Goal: Information Seeking & Learning: Understand process/instructions

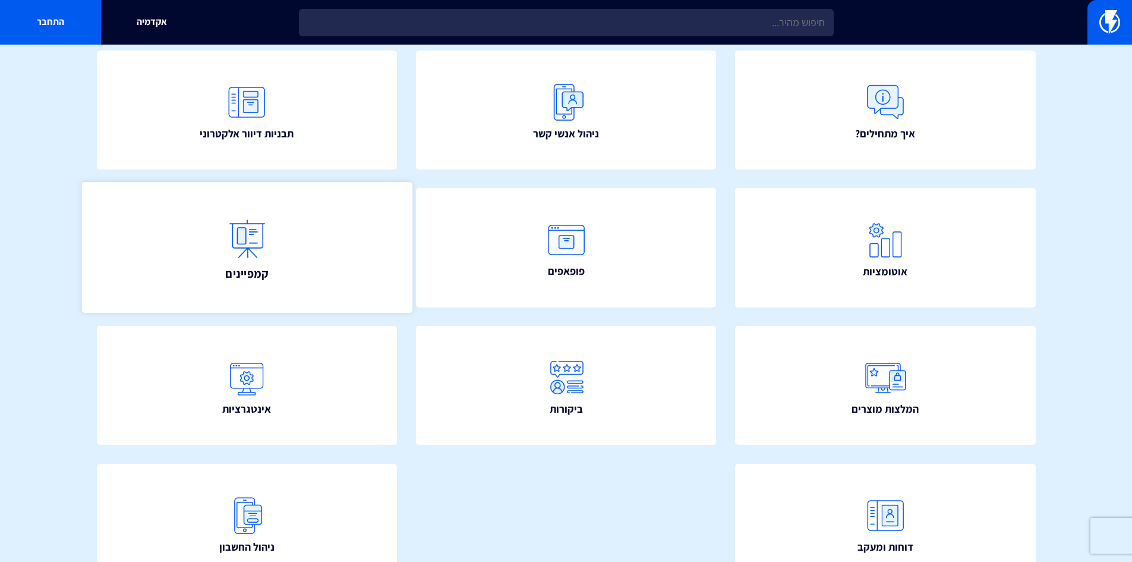
scroll to position [59, 0]
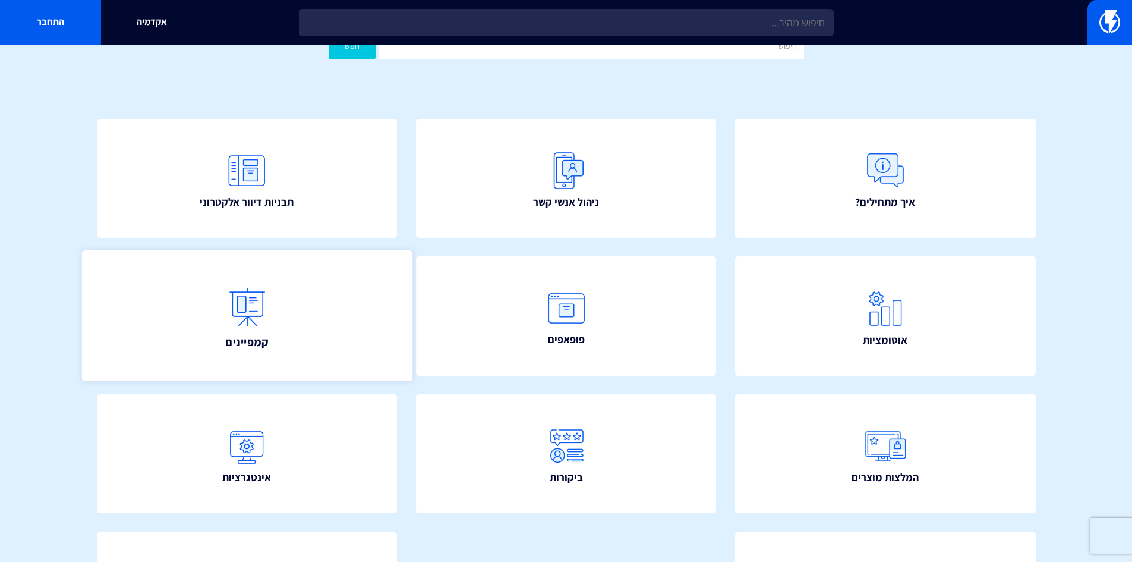
click at [319, 323] on link "קמפיינים" at bounding box center [246, 315] width 330 height 131
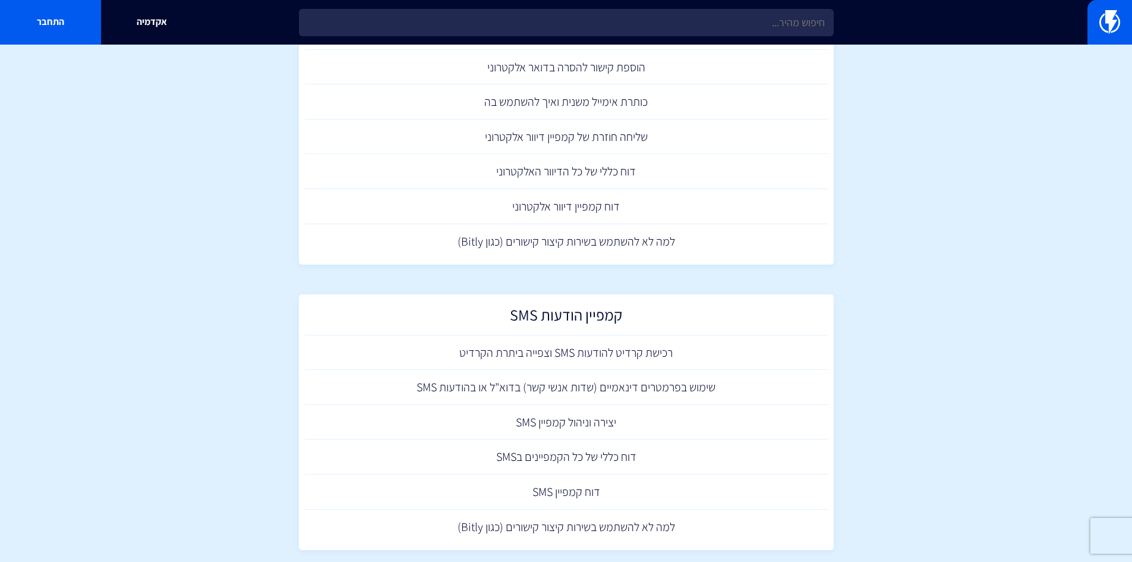
scroll to position [147, 0]
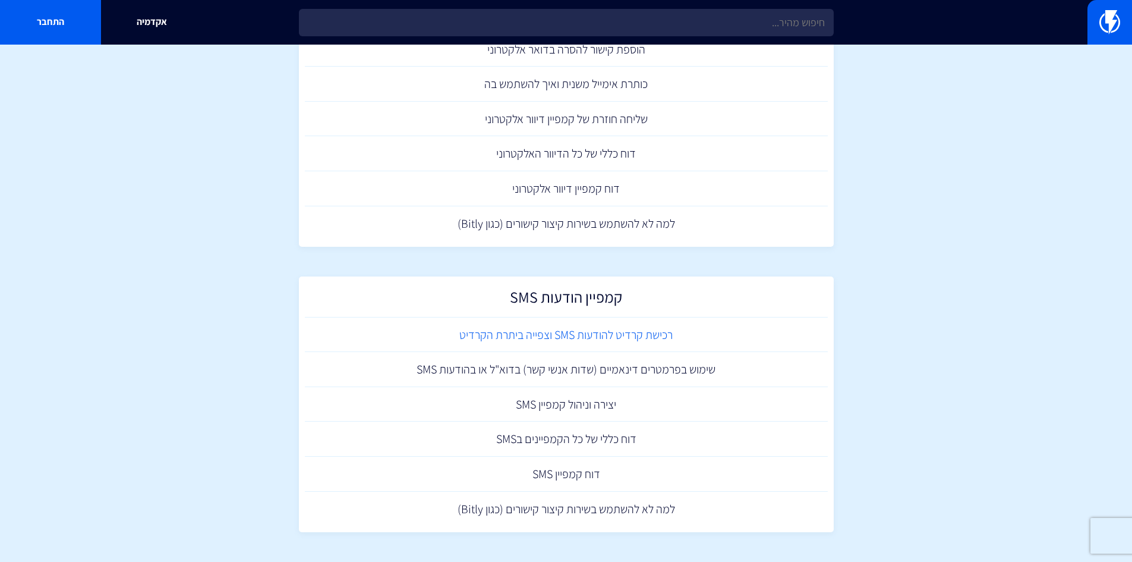
click at [578, 332] on link "רכישת קרדיט להודעות SMS וצפייה ביתרת הקרדיט" at bounding box center [566, 334] width 523 height 35
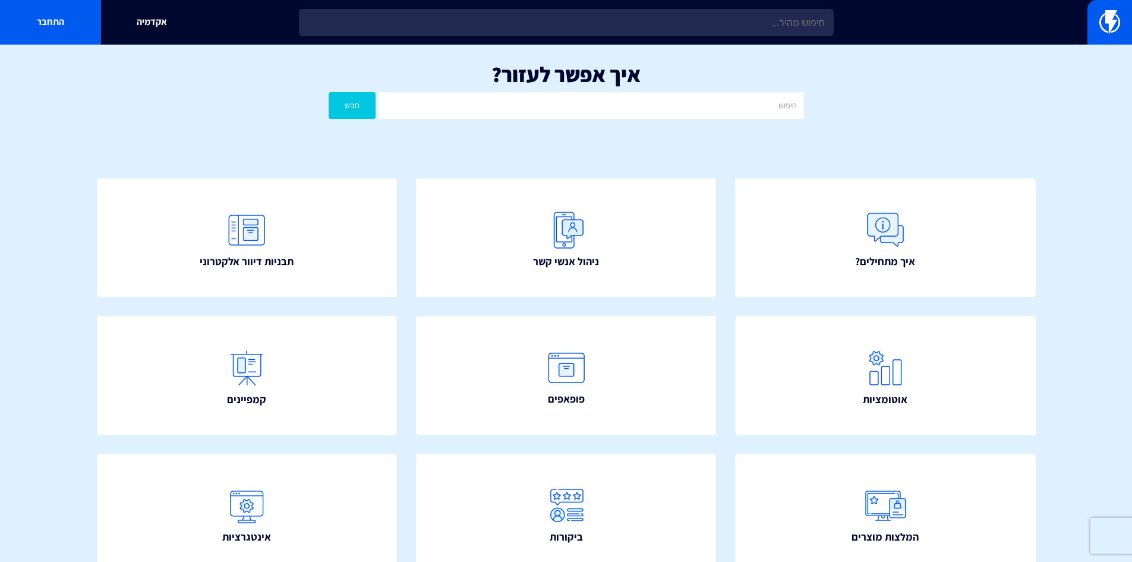
click at [253, 102] on div "איך אפשר לעזור? חפש" at bounding box center [566, 94] width 1132 height 98
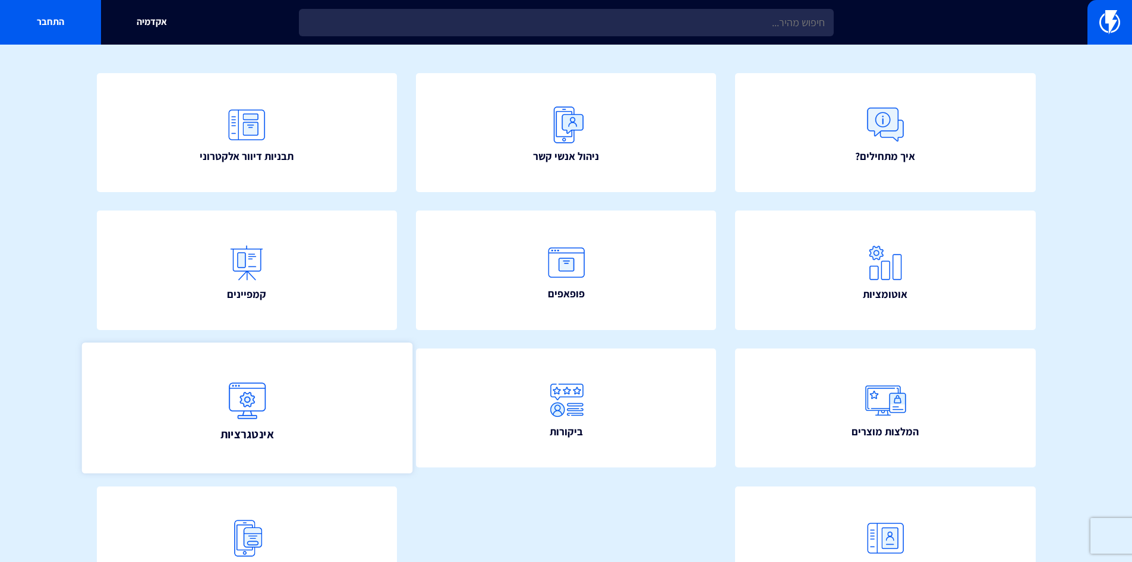
scroll to position [203, 0]
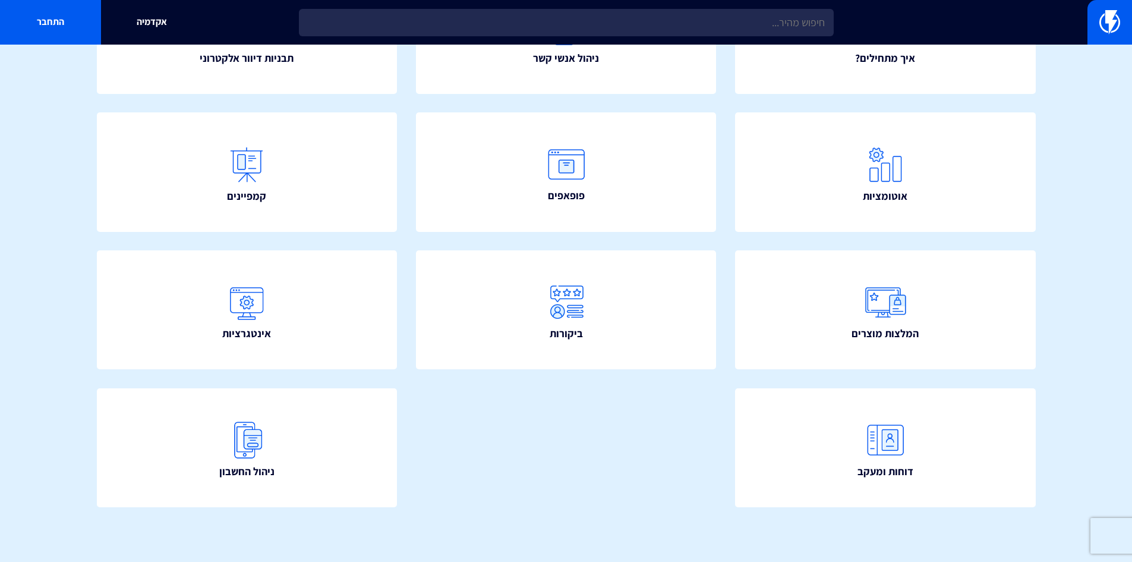
click at [608, 473] on div "איך מתחילים? ניהול אנשי קשר תבניות דיוור אלקטרוני" at bounding box center [566, 250] width 1010 height 622
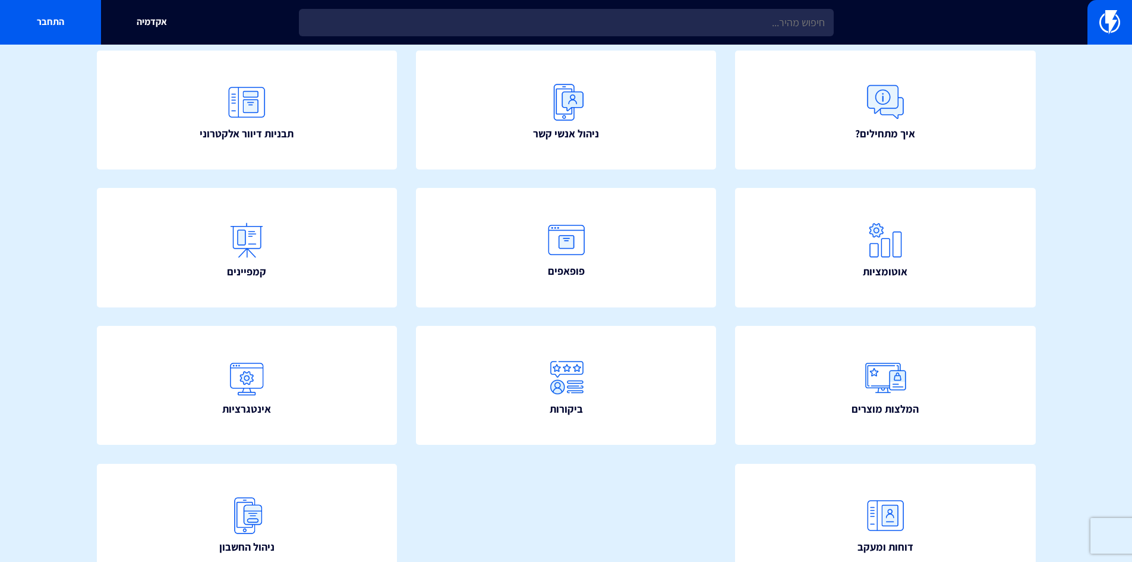
scroll to position [25, 0]
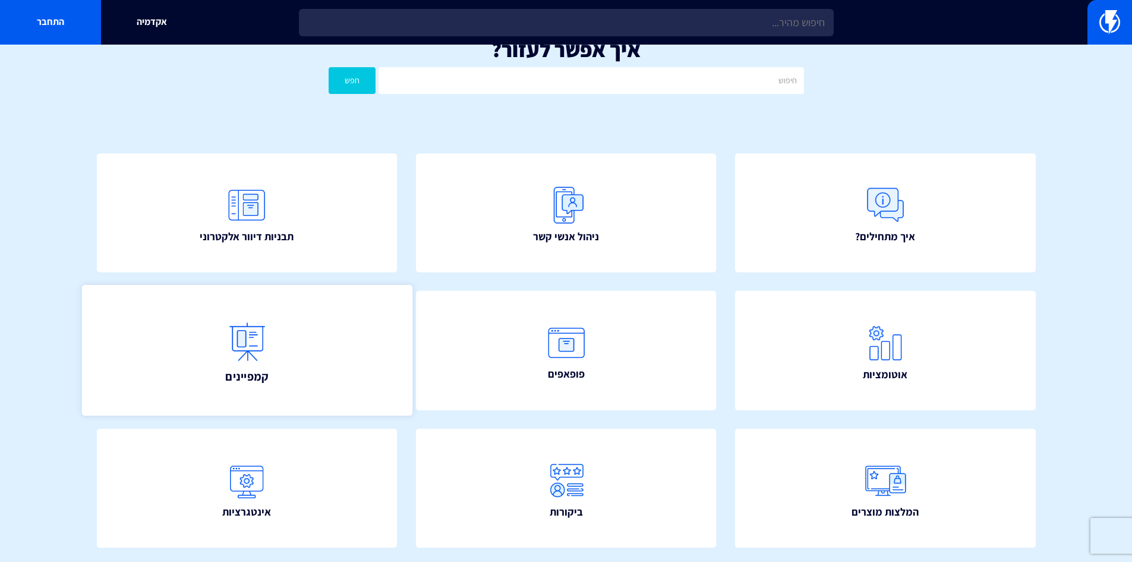
click at [290, 357] on link "קמפיינים" at bounding box center [246, 350] width 330 height 131
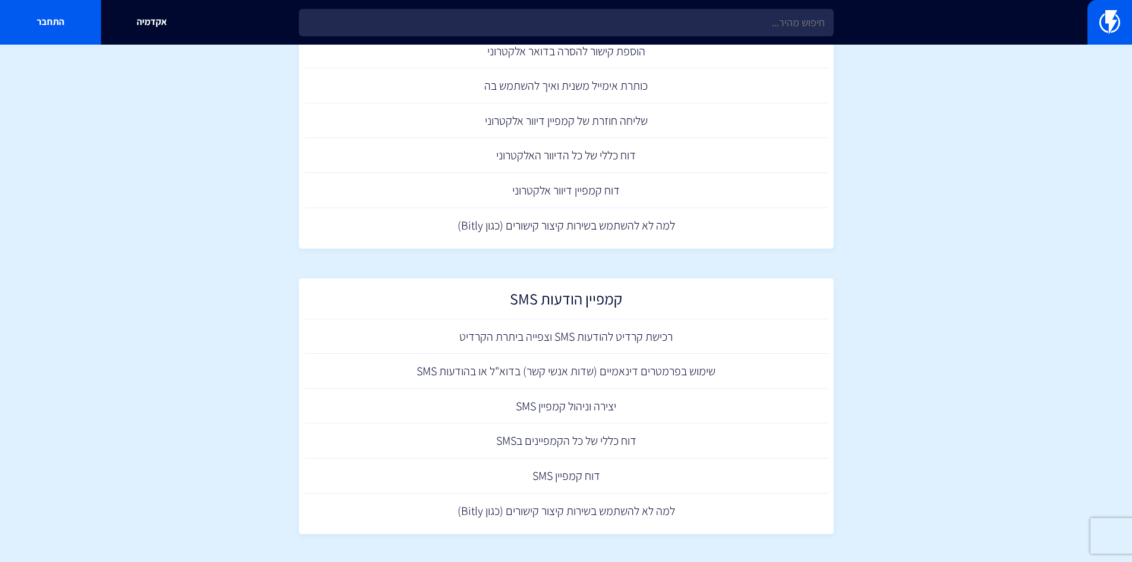
scroll to position [147, 0]
click at [601, 414] on link "יצירה וניהול קמפיין SMS" at bounding box center [566, 404] width 523 height 35
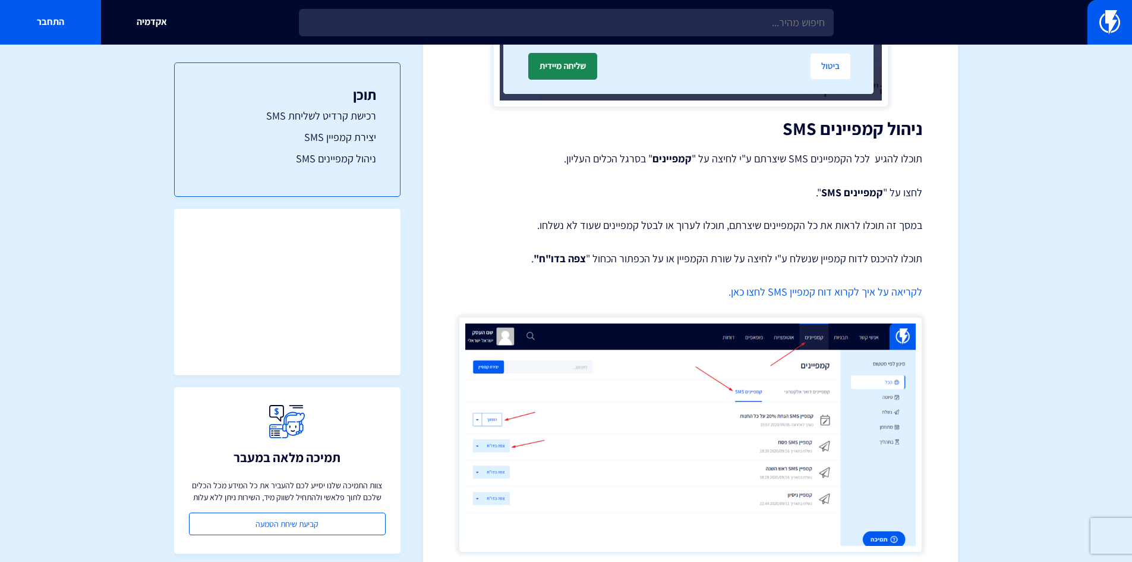
scroll to position [2227, 0]
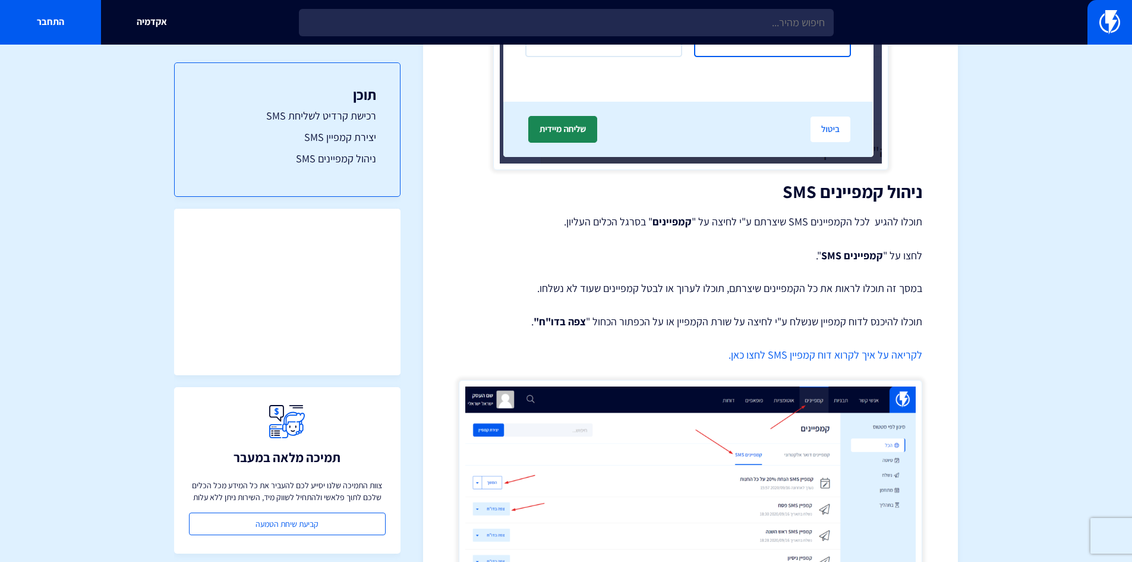
drag, startPoint x: 702, startPoint y: 309, endPoint x: 702, endPoint y: 297, distance: 11.9
click at [710, 462] on img at bounding box center [691, 497] width 464 height 235
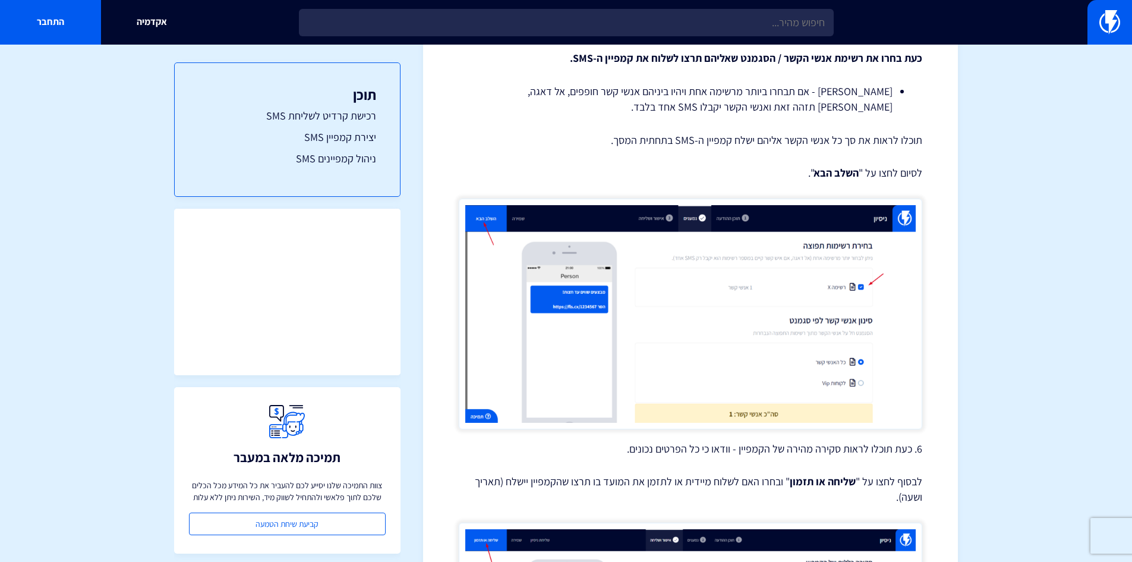
scroll to position [1217, 0]
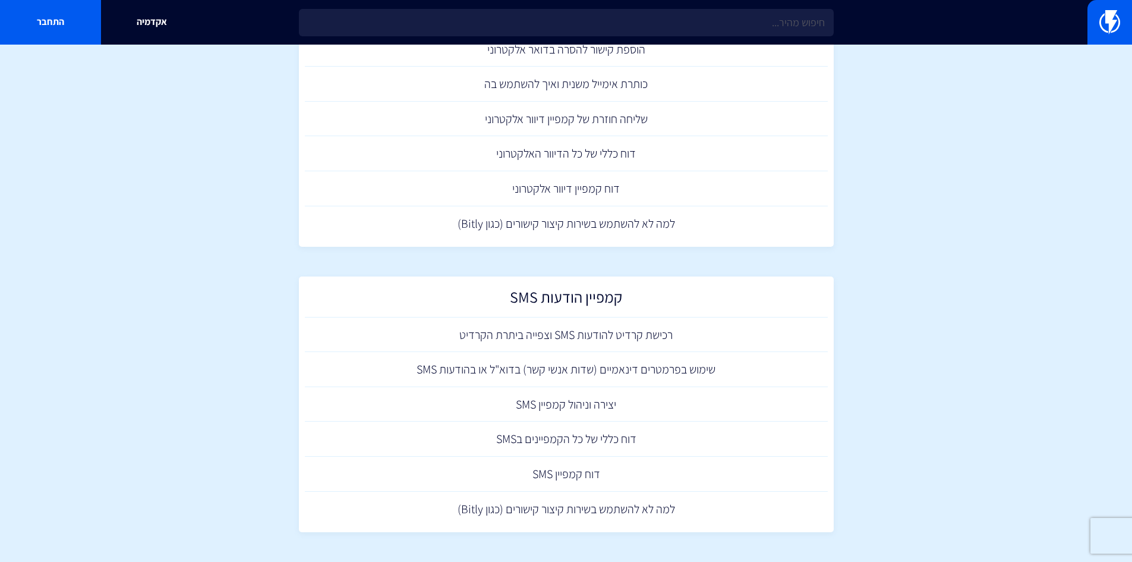
click at [964, 247] on section "מרכז תמיכה קמפיינים קמפיין דיוור אלקטרוני יצירה וניהול קמפיין דיוור אלקטרוני הו…" at bounding box center [566, 229] width 1132 height 664
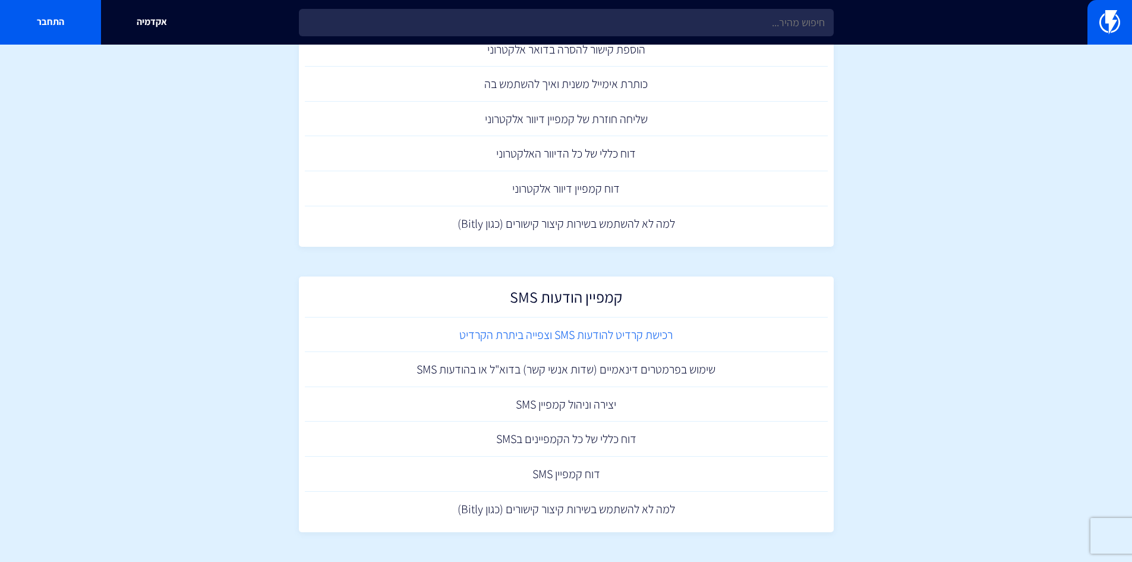
click at [606, 326] on link "רכישת קרדיט להודעות SMS וצפייה ביתרת הקרדיט" at bounding box center [566, 334] width 523 height 35
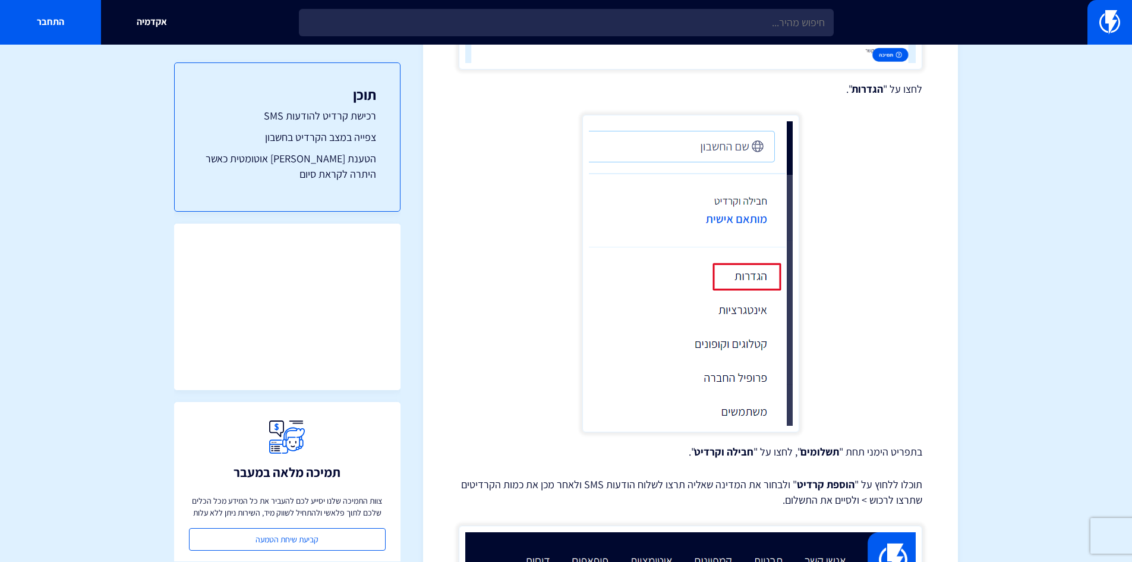
click at [887, 368] on figure at bounding box center [691, 273] width 464 height 317
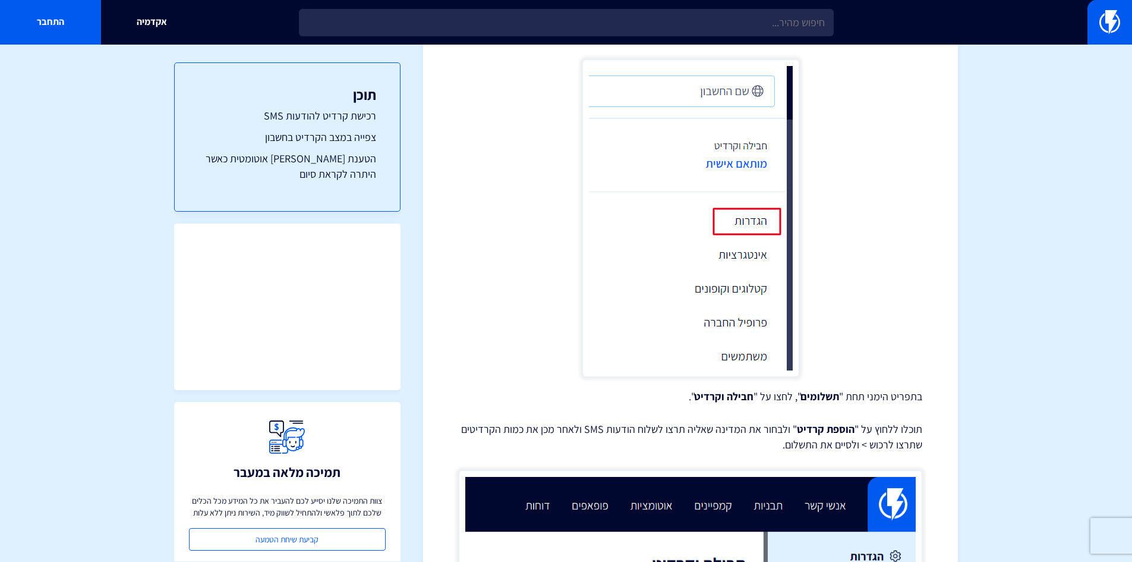
scroll to position [654, 0]
